Goal: Task Accomplishment & Management: Complete application form

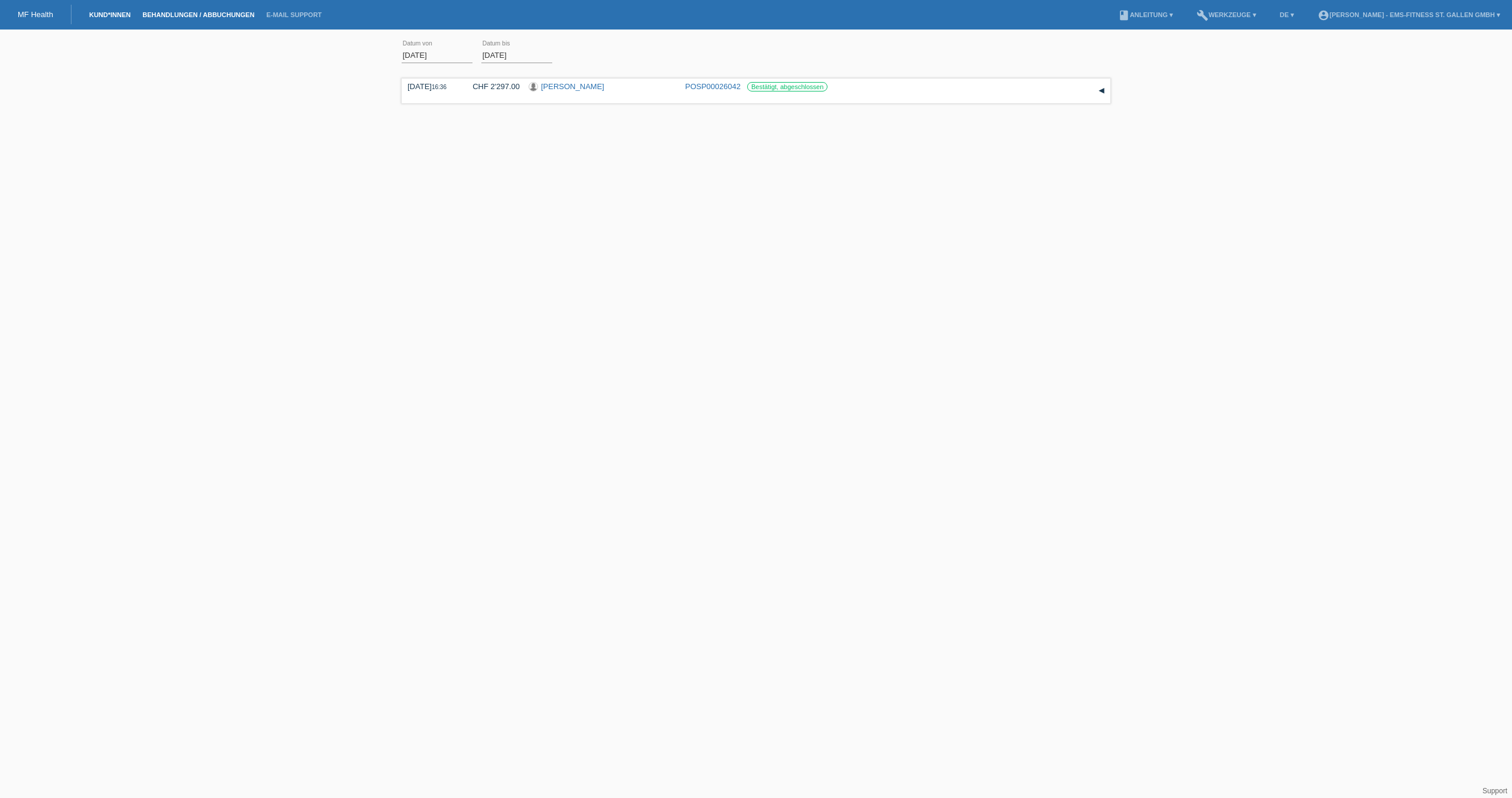
click at [106, 16] on link "Kund*innen" at bounding box center [110, 15] width 53 height 7
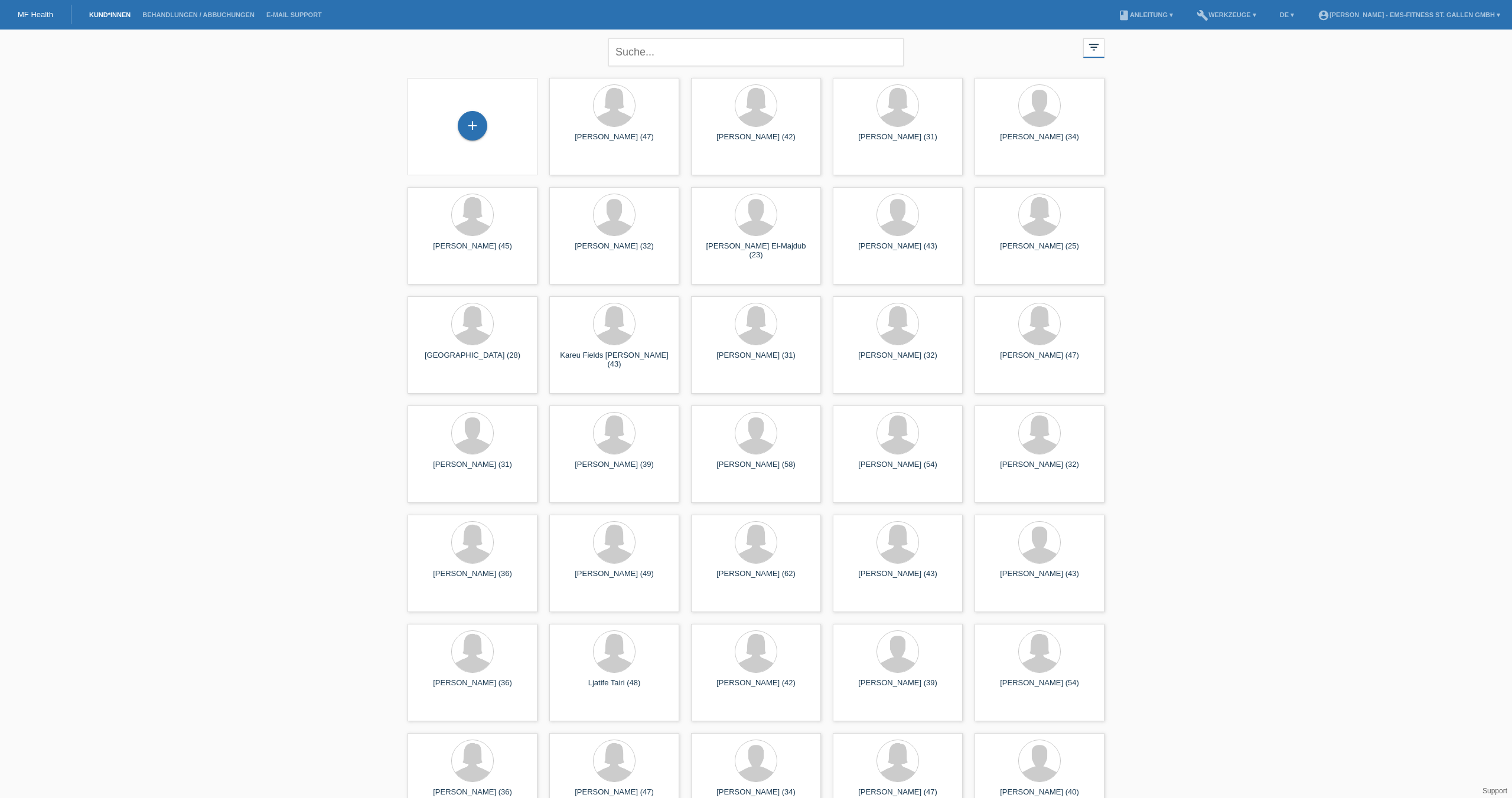
click at [106, 16] on link "Kund*innen" at bounding box center [110, 15] width 53 height 7
click at [482, 113] on div "+" at bounding box center [472, 126] width 111 height 31
click at [467, 129] on div "+" at bounding box center [473, 126] width 30 height 30
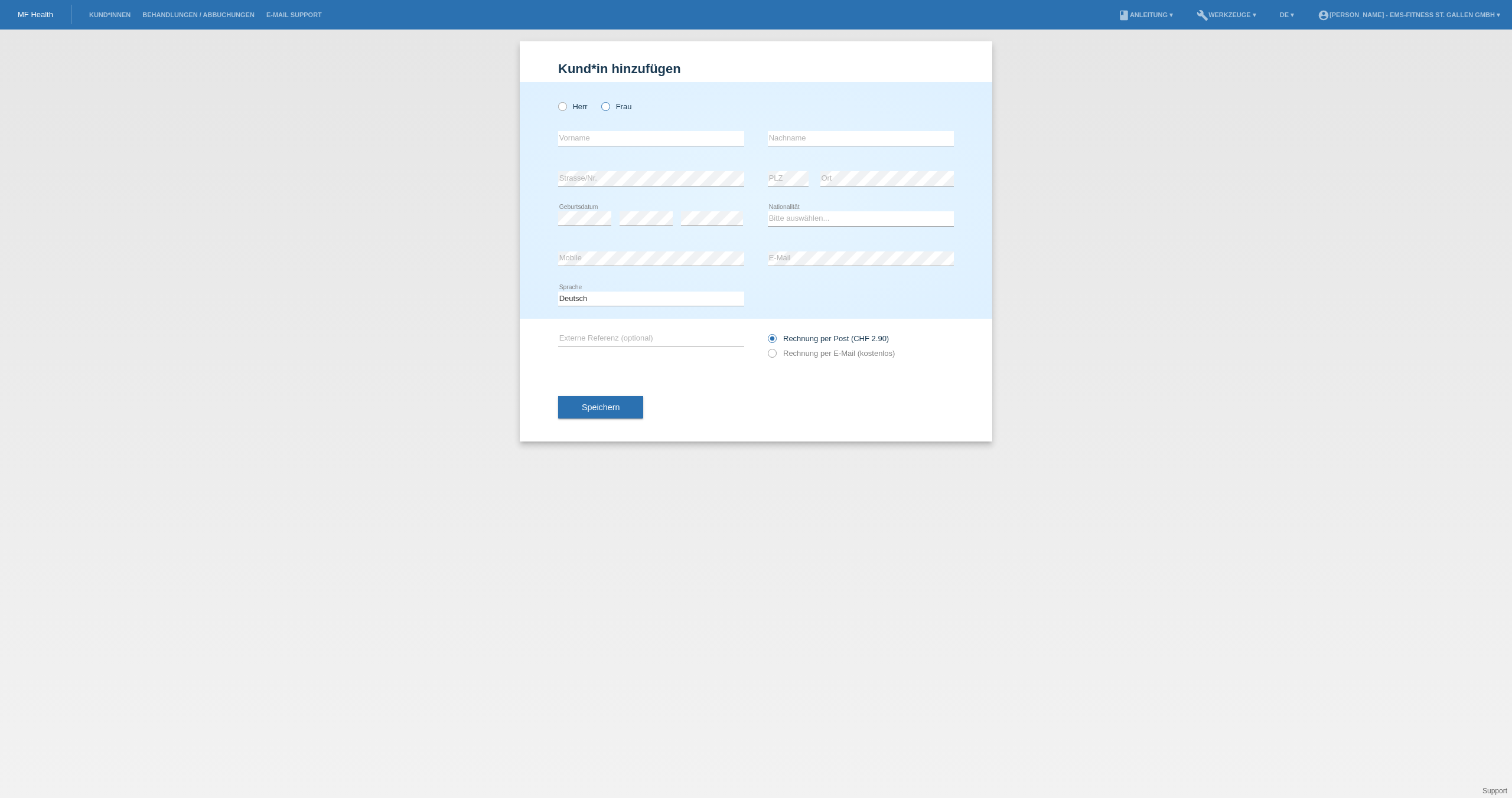
click at [612, 105] on label "Frau" at bounding box center [616, 106] width 30 height 9
click at [609, 105] on input "Frau" at bounding box center [605, 105] width 7 height 7
radio input "true"
click at [599, 135] on input "text" at bounding box center [651, 139] width 186 height 15
type input "Jennice"
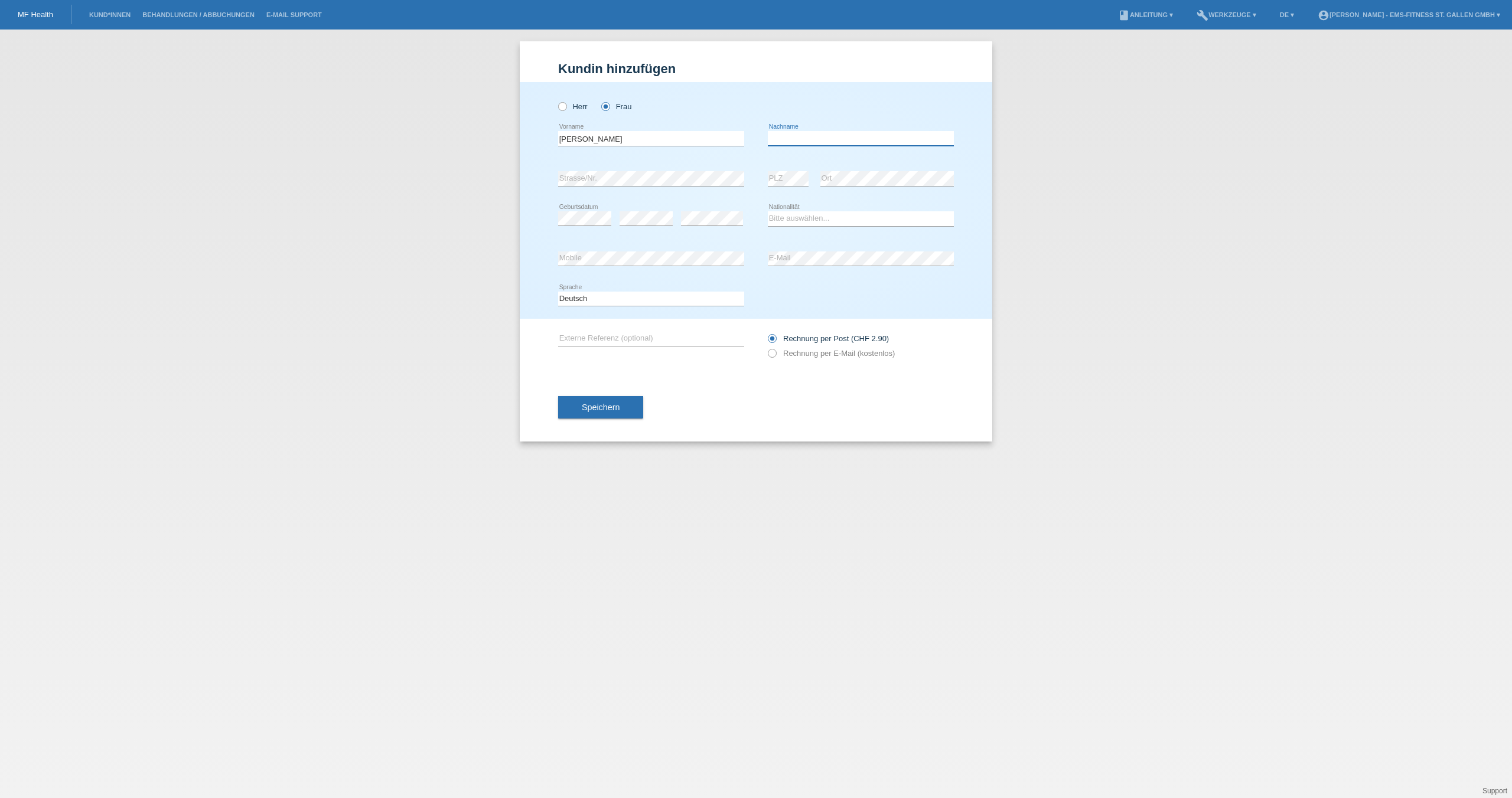
click at [801, 141] on input "text" at bounding box center [861, 139] width 186 height 15
type input "Wirth"
click at [820, 225] on select "Bitte auswählen... Schweiz Deutschland Liechtenstein Österreich ------------ Af…" at bounding box center [861, 218] width 186 height 14
select select "CH"
click at [621, 410] on button "Speichern" at bounding box center [601, 407] width 85 height 22
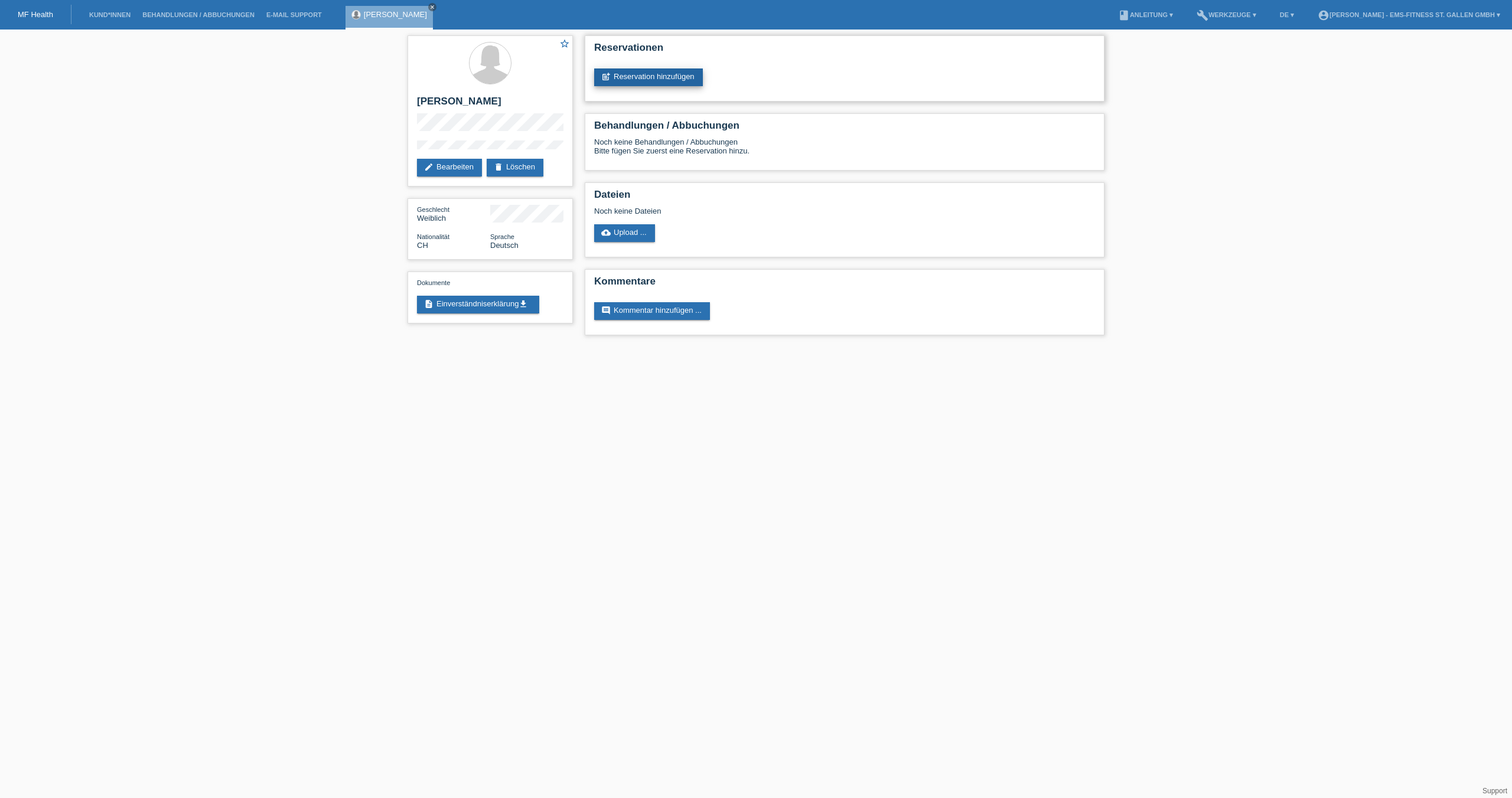
click at [631, 73] on link "post_add Reservation hinzufügen" at bounding box center [648, 77] width 109 height 18
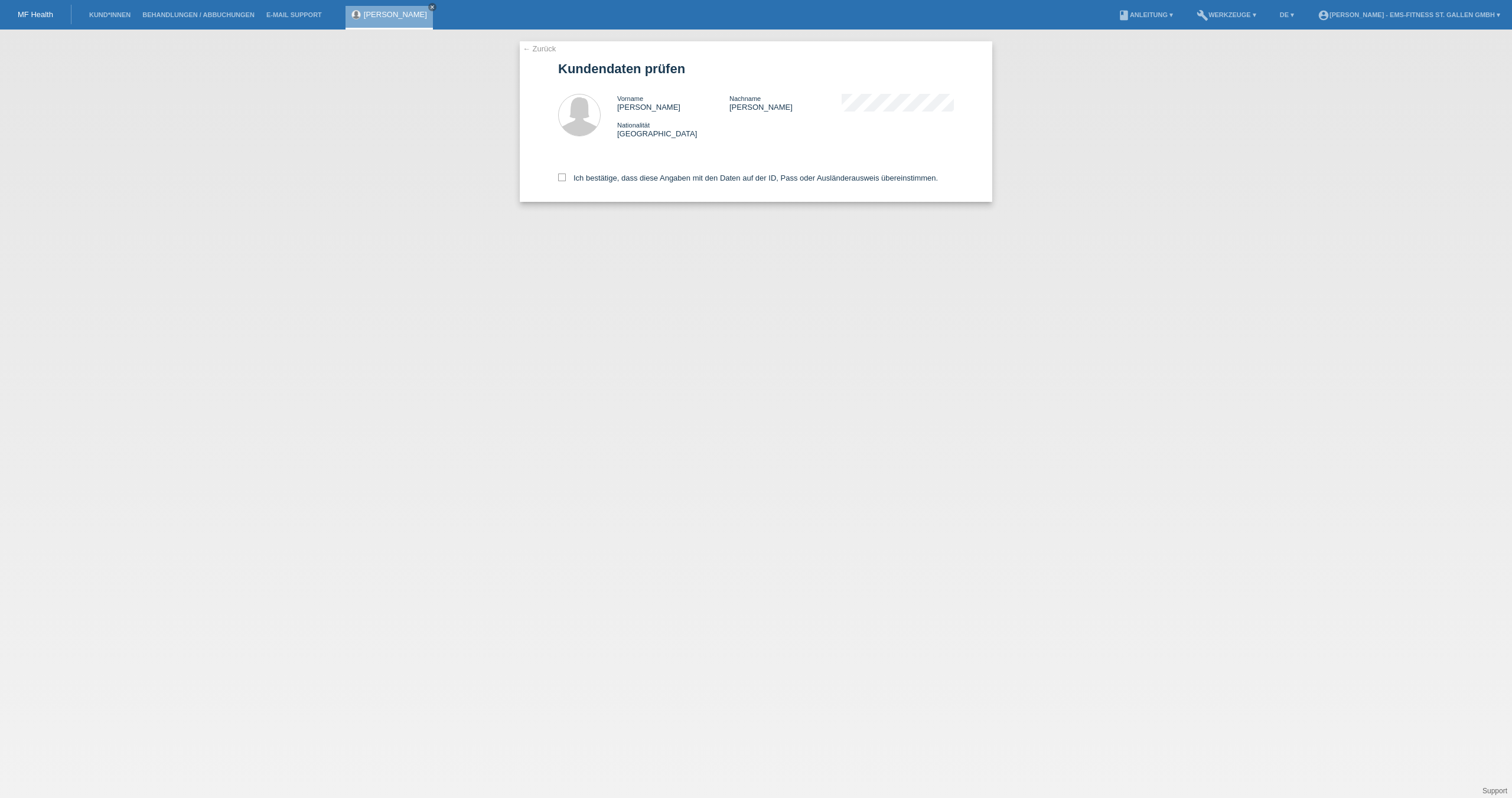
click at [558, 172] on div "Ich bestätige, dass diese Angaben mit den Daten auf der ID, Pass oder Ausländer…" at bounding box center [756, 176] width 396 height 52
click at [560, 178] on icon at bounding box center [562, 177] width 7 height 7
click at [560, 178] on input "Ich bestätige, dass diese Angaben mit den Daten auf der ID, Pass oder Ausländer…" at bounding box center [562, 177] width 7 height 7
checkbox input "true"
